Goal: Transaction & Acquisition: Purchase product/service

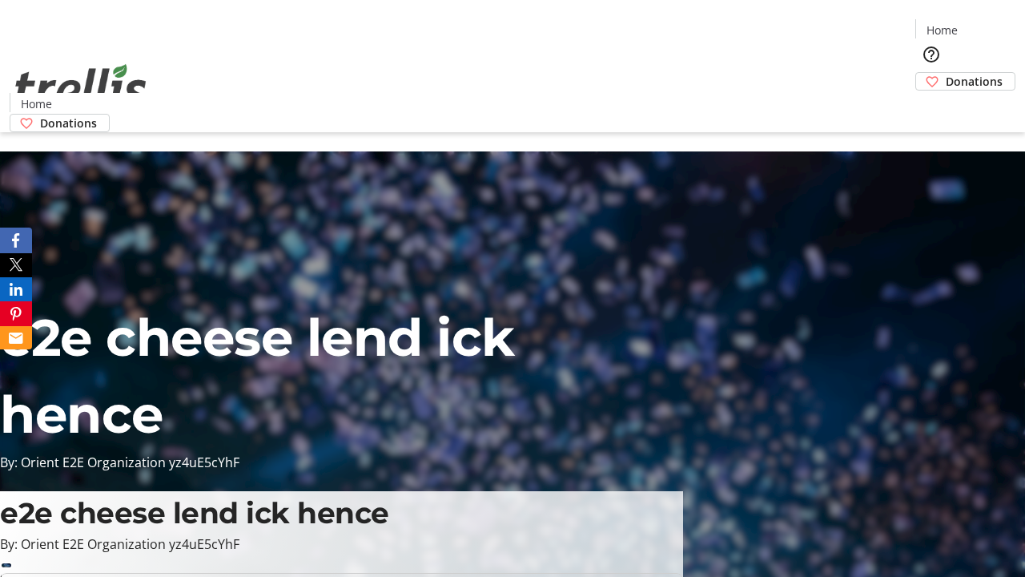
click at [980, 24] on span "Sign Up" at bounding box center [986, 22] width 46 height 19
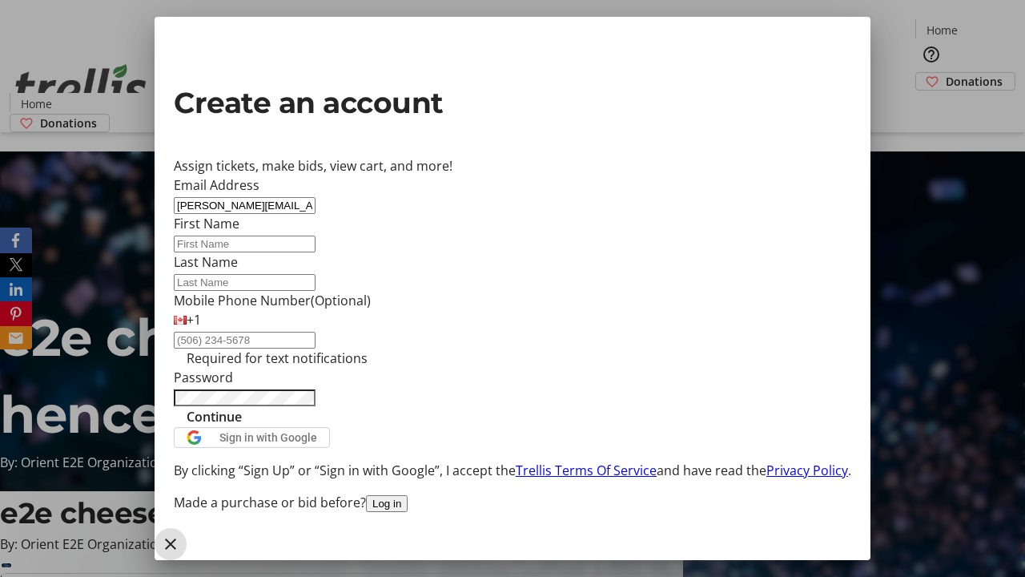
type input "[PERSON_NAME][EMAIL_ADDRESS][DOMAIN_NAME]"
type input "[PERSON_NAME]"
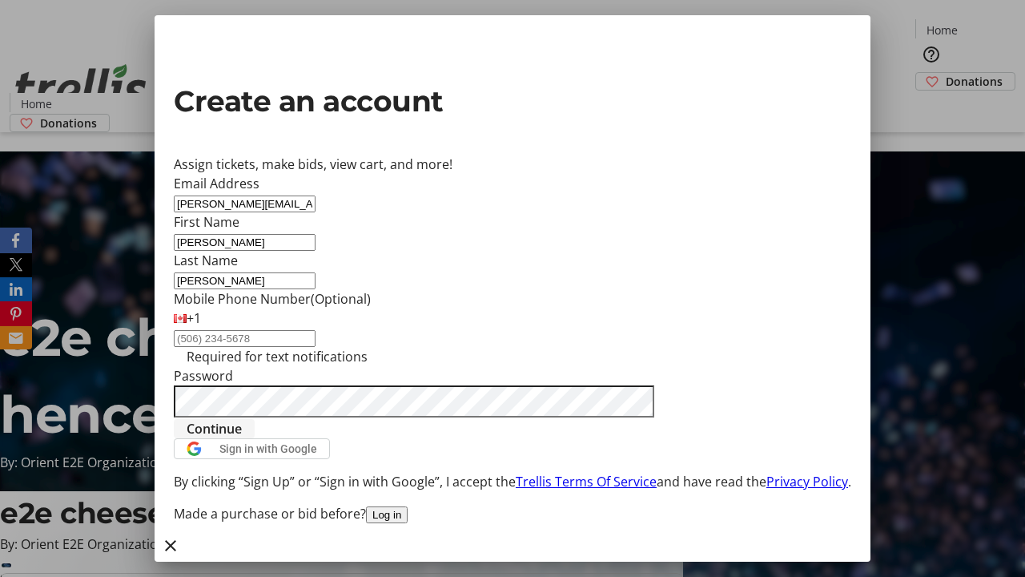
click at [242, 438] on span "Continue" at bounding box center [214, 428] width 55 height 19
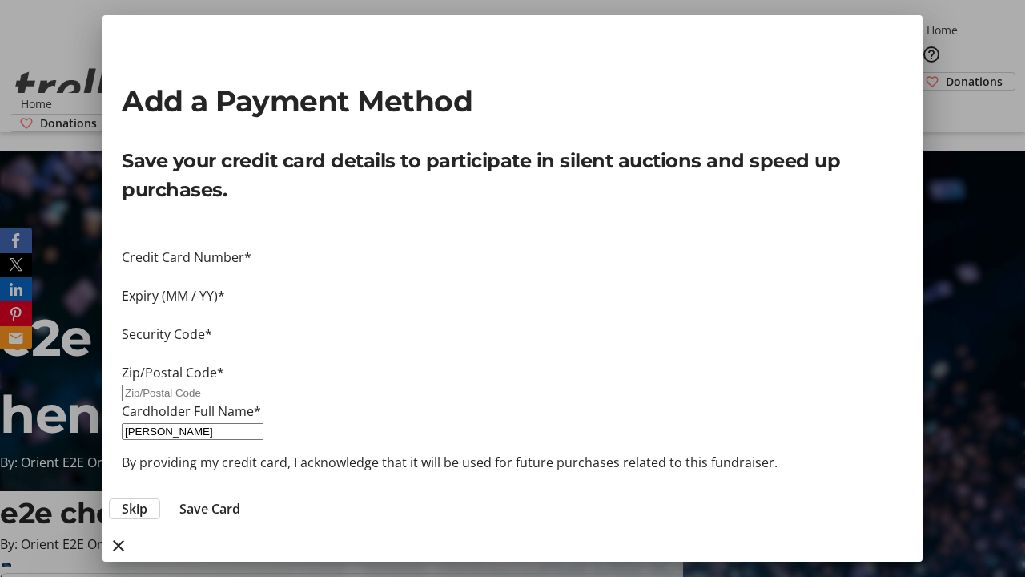
type input "V1Y 0C2"
click at [240, 499] on span "Save Card" at bounding box center [209, 508] width 61 height 19
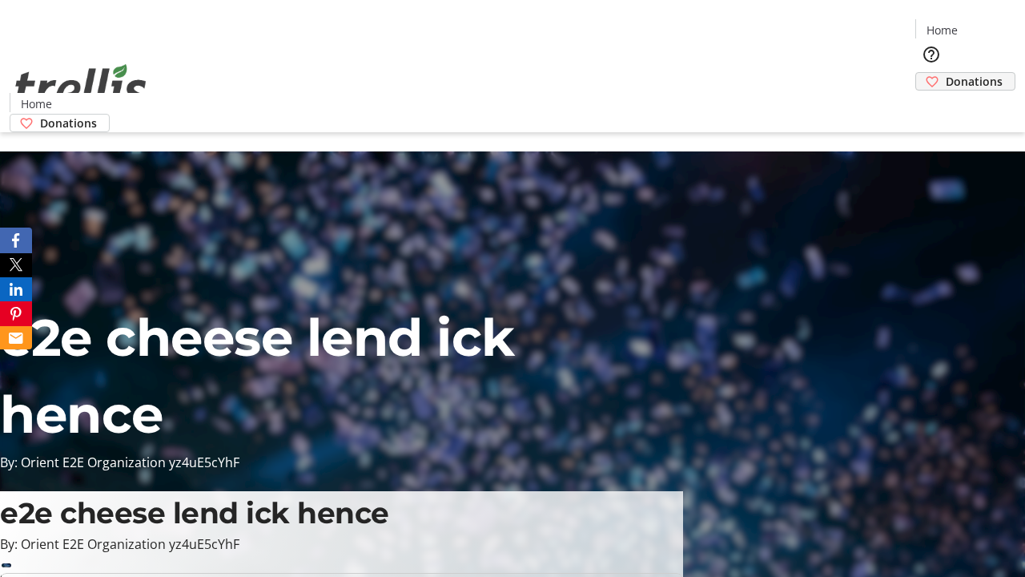
click at [946, 73] on span "Donations" at bounding box center [974, 81] width 57 height 17
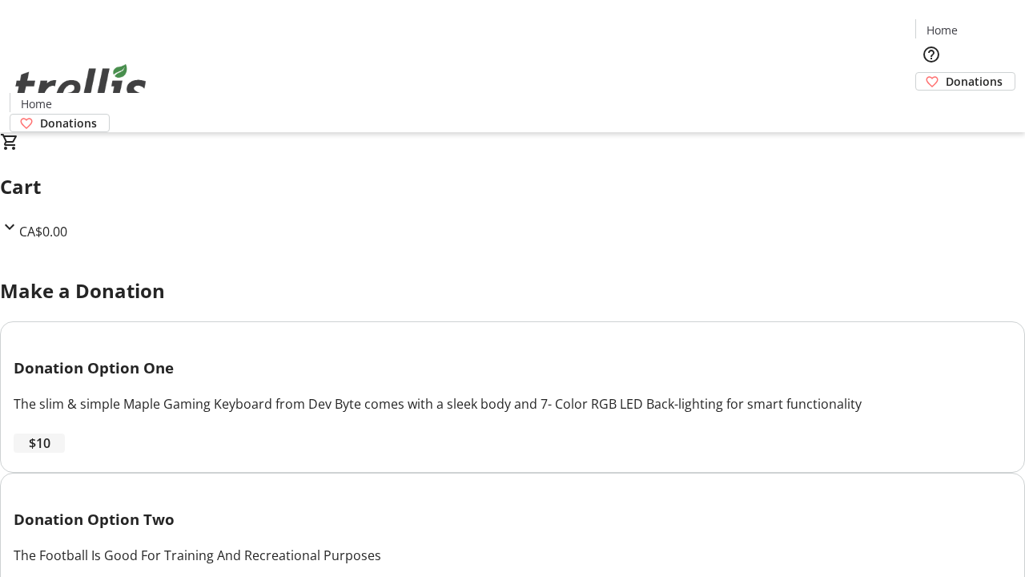
click at [50, 453] on span "$10" at bounding box center [40, 442] width 22 height 19
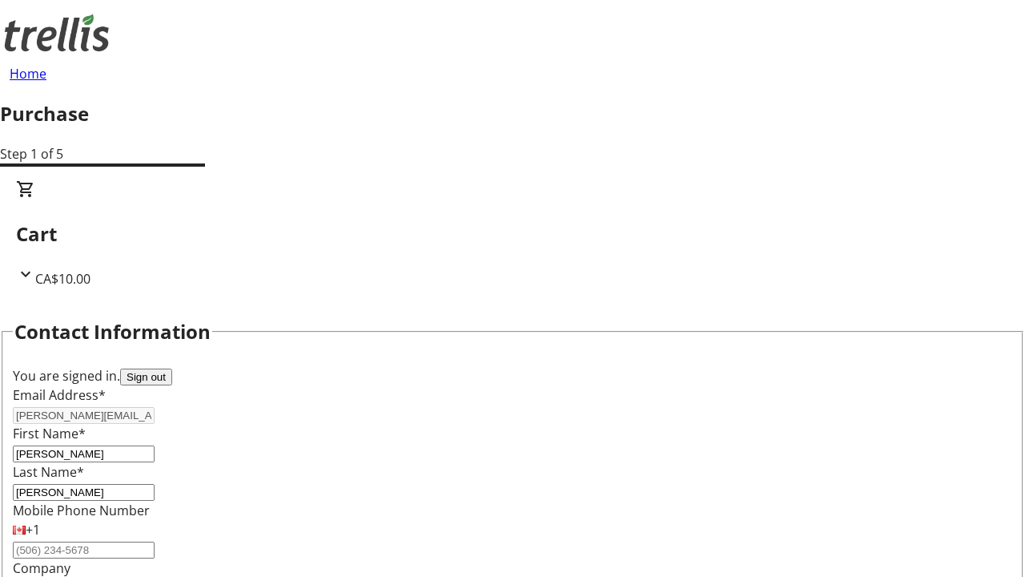
select select "CA"
type input "[STREET_ADDRESS][PERSON_NAME]"
type input "Kelowna"
select select "BC"
type input "Kelowna"
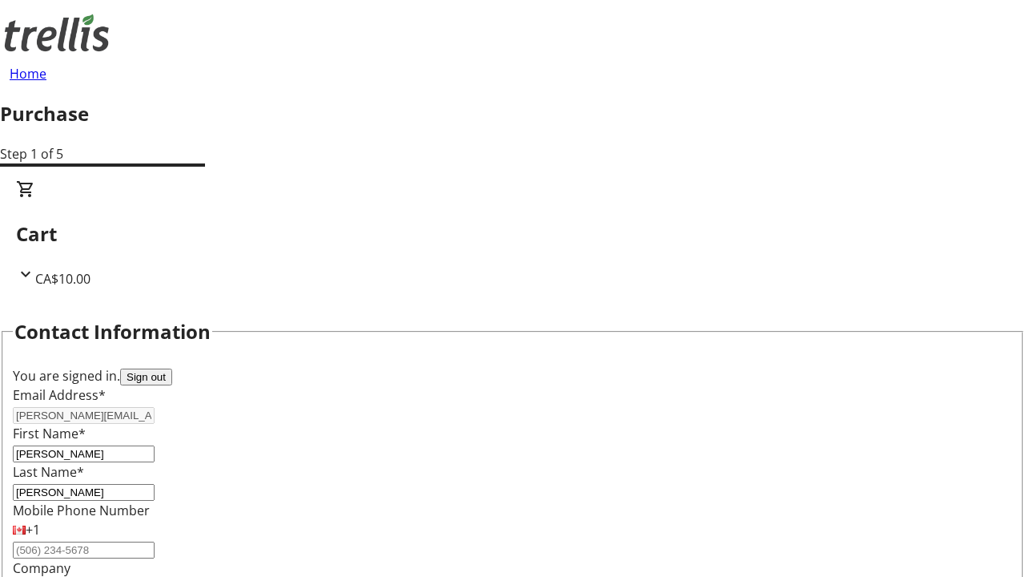
type input "V1Y 0C2"
